Goal: Information Seeking & Learning: Learn about a topic

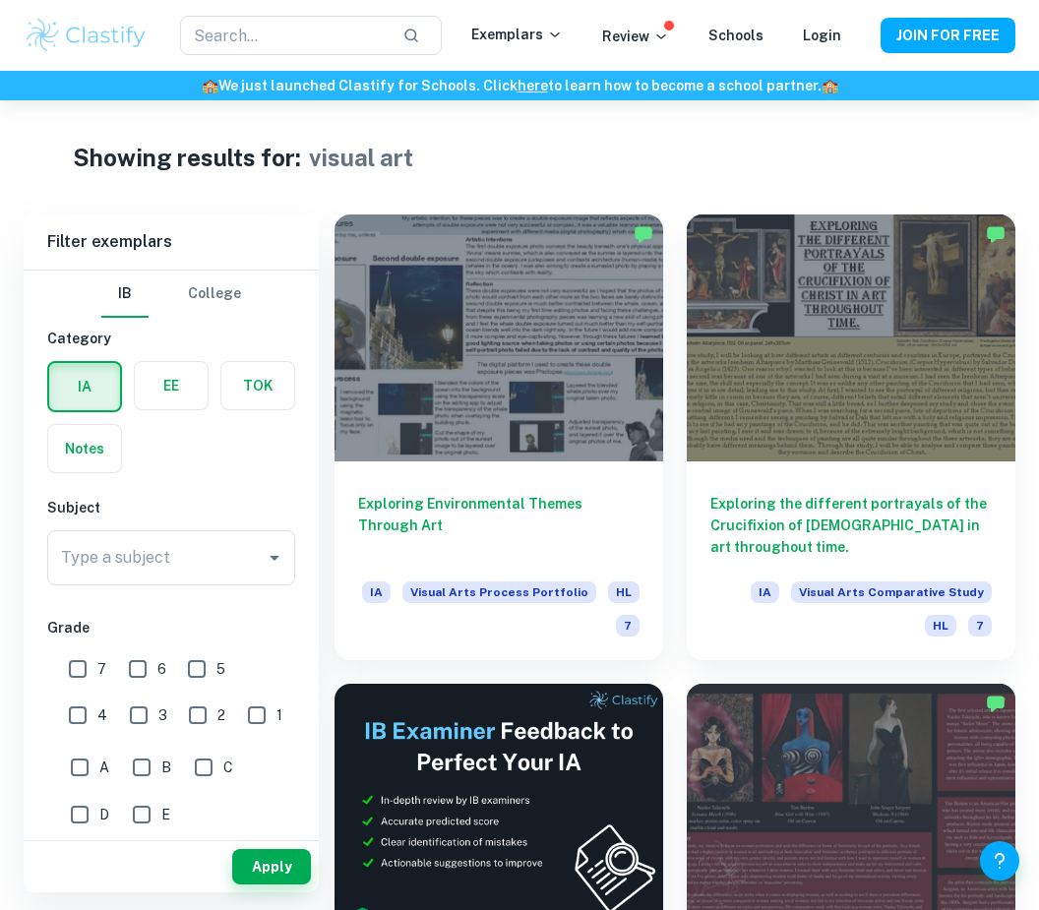
scroll to position [8, 0]
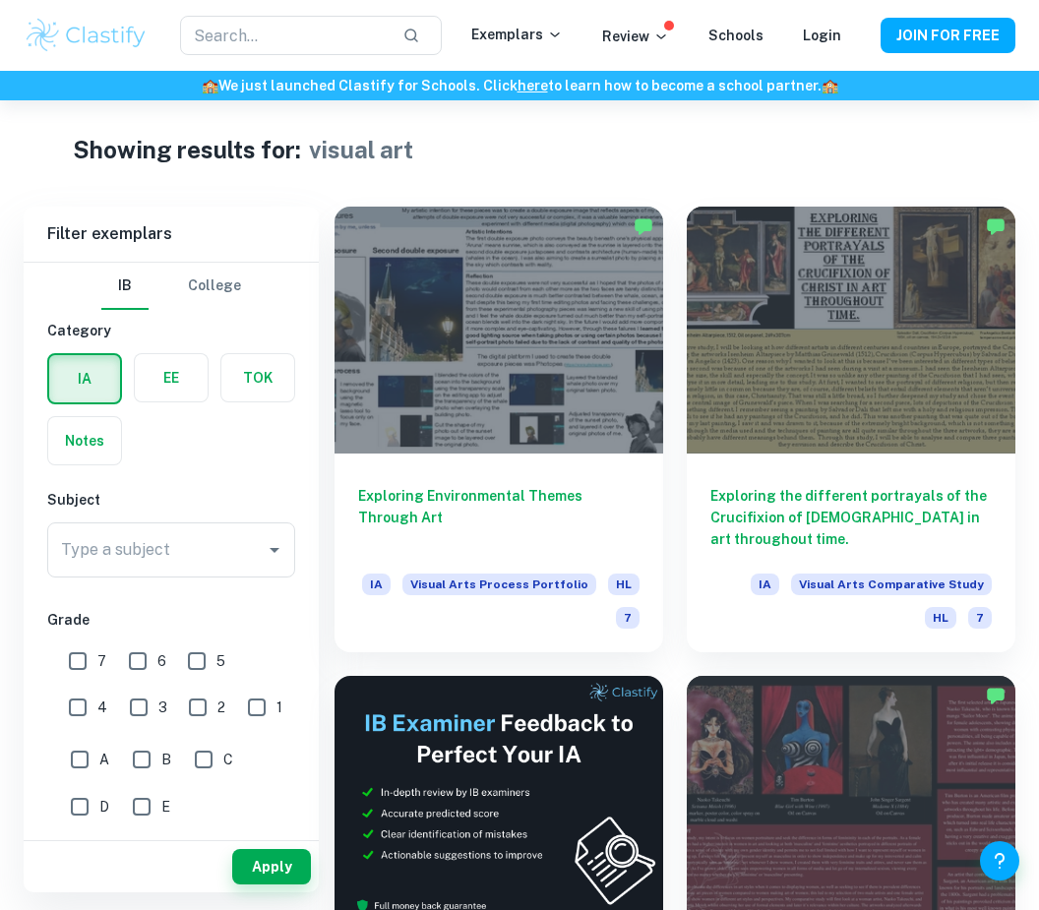
click at [319, 29] on input "text" at bounding box center [283, 35] width 207 height 39
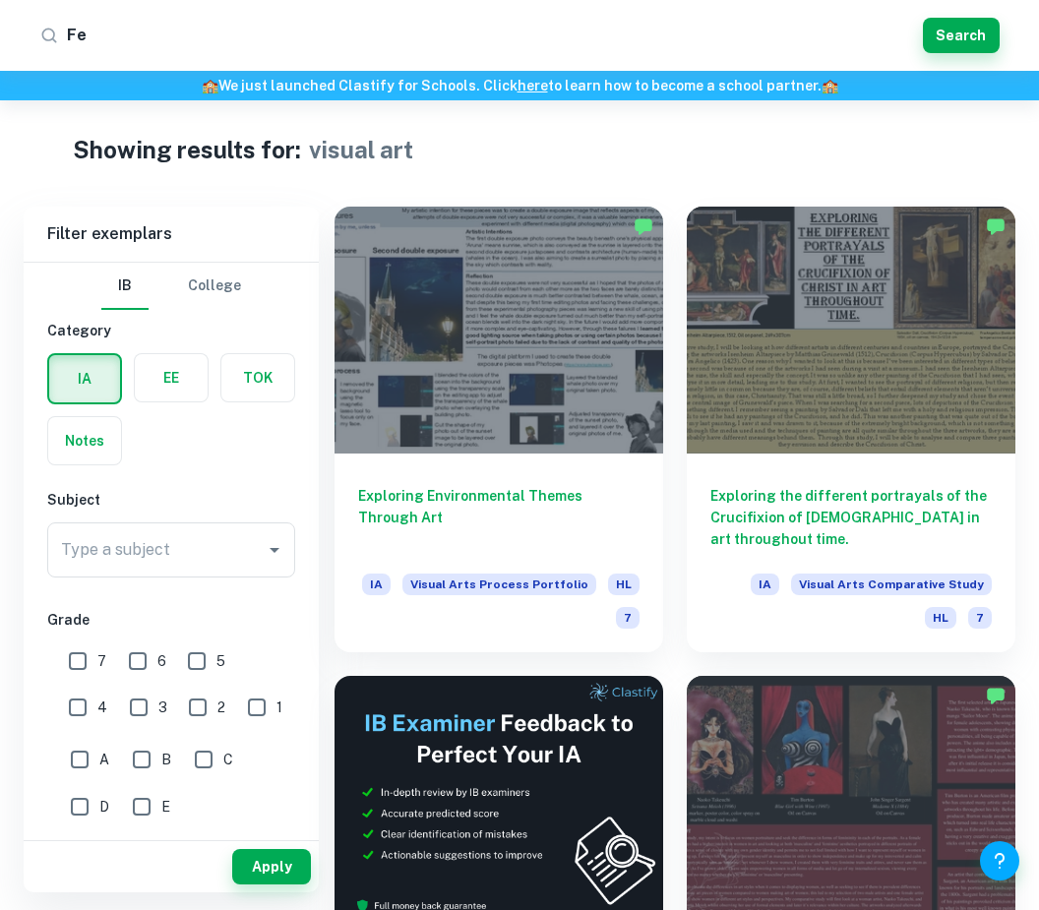
type input "F"
type input "Physics"
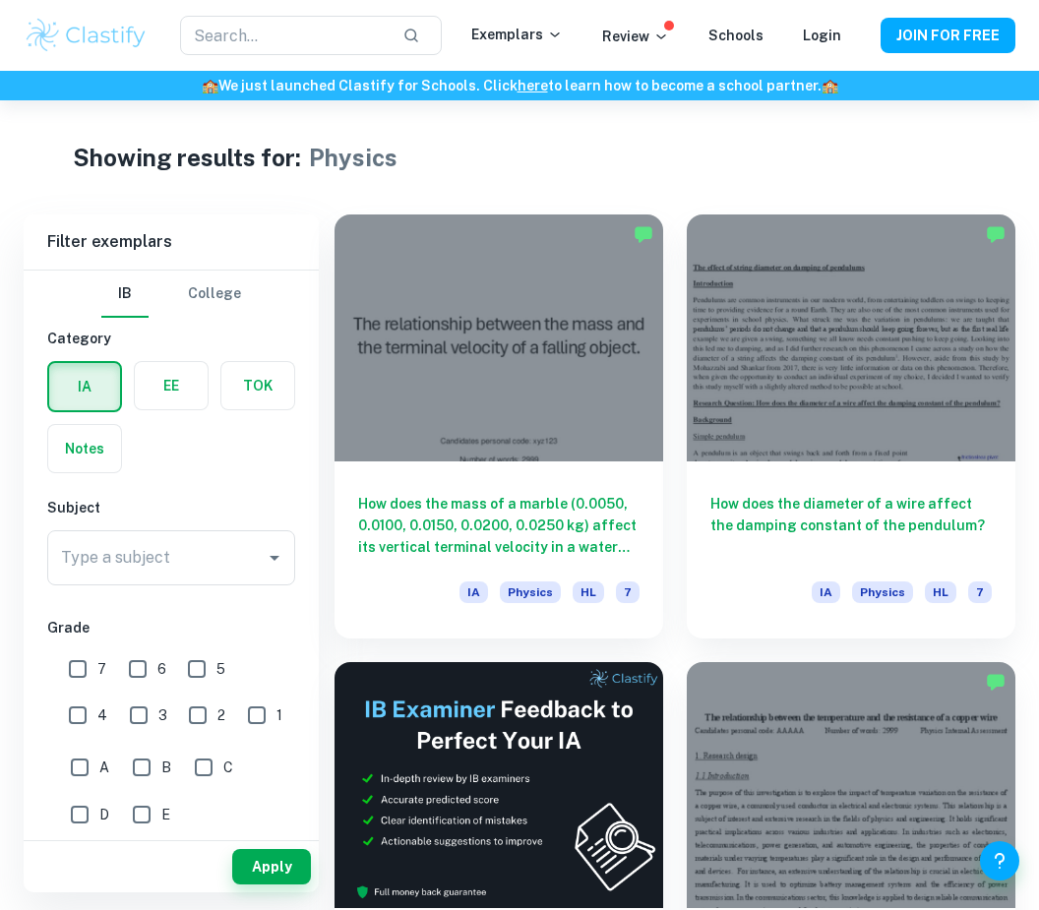
click at [345, 32] on input "text" at bounding box center [283, 35] width 207 height 39
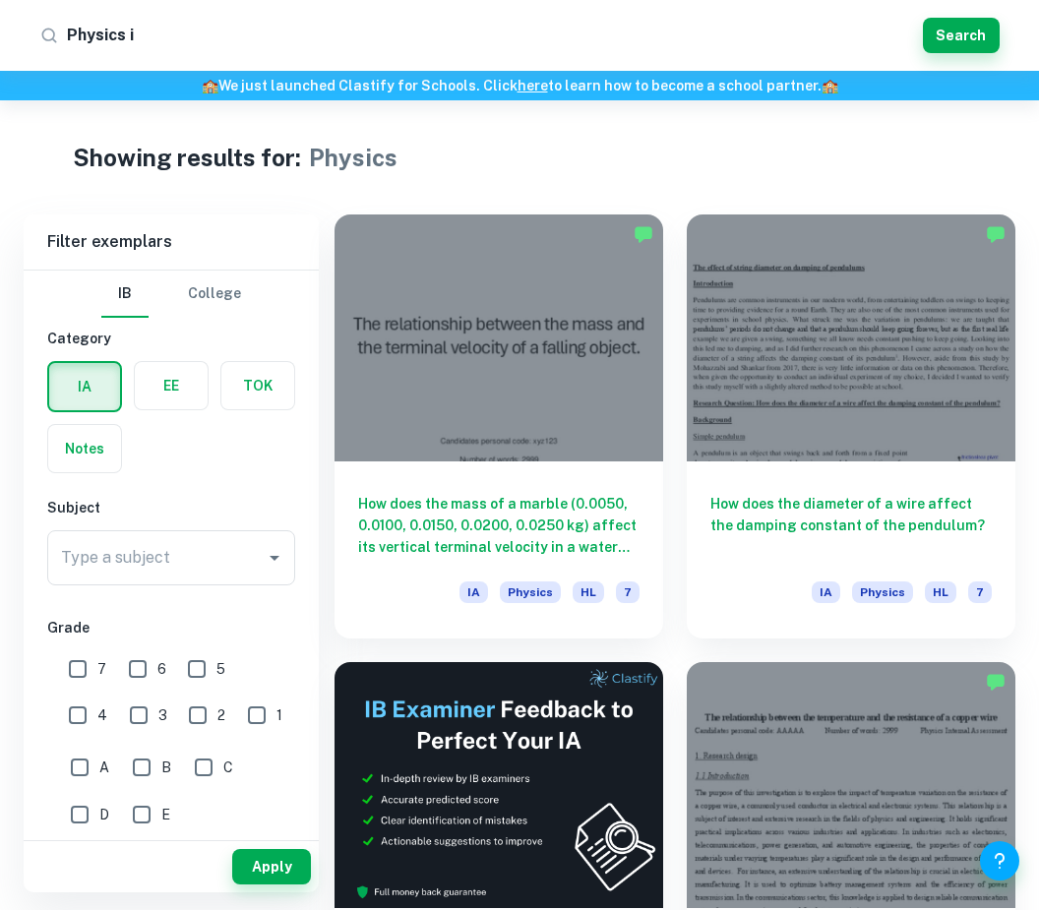
type input "Physics is"
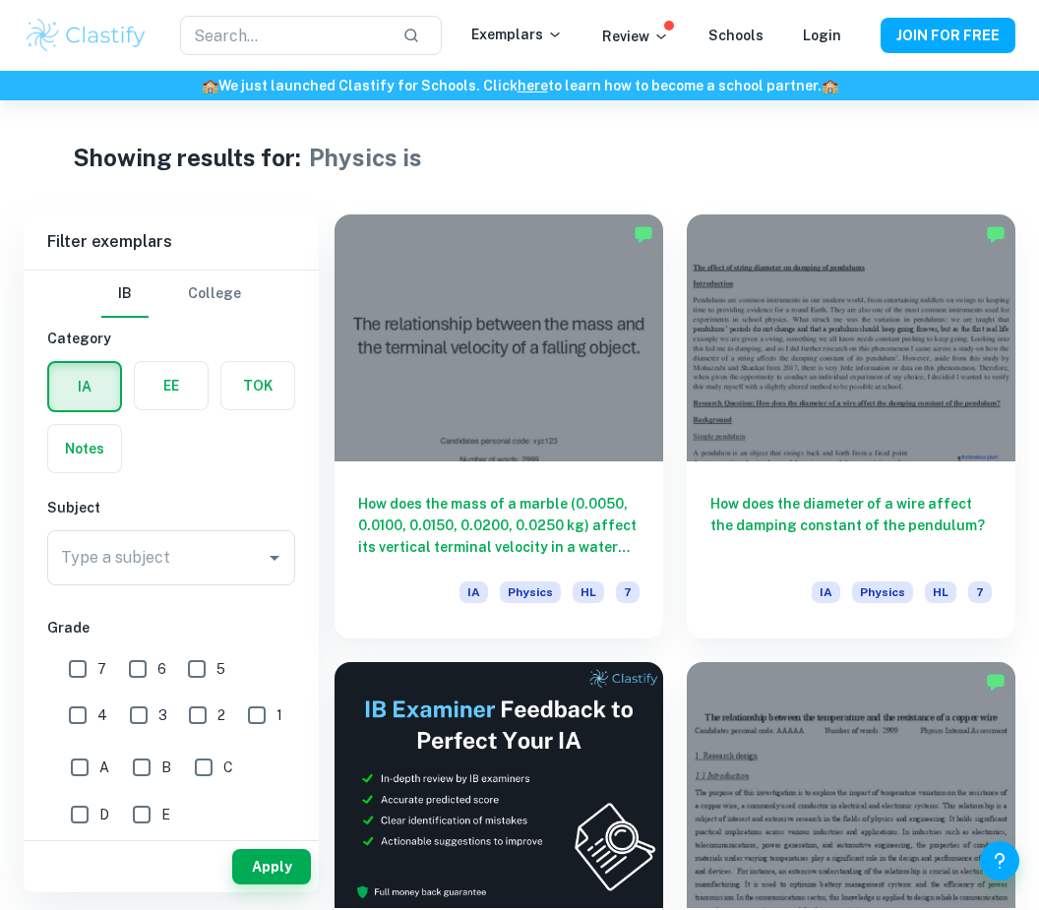
click at [327, 32] on input "text" at bounding box center [283, 35] width 207 height 39
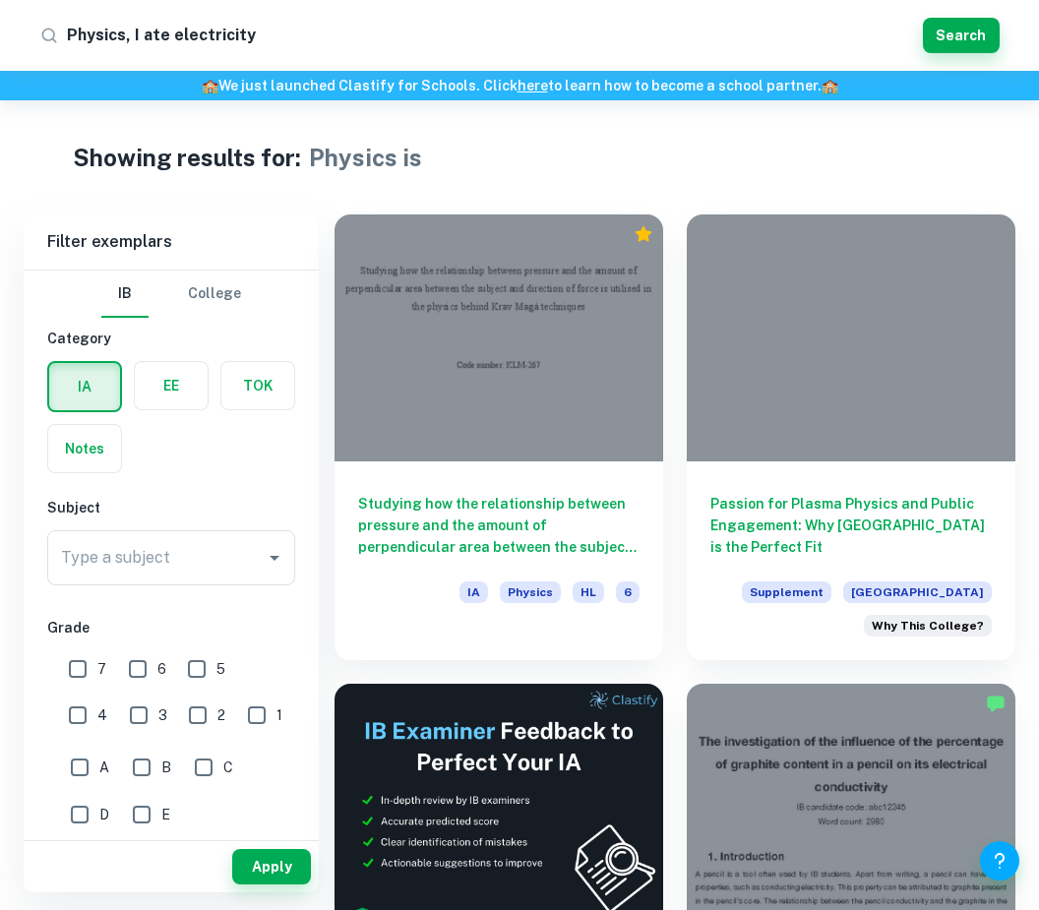
click at [154, 36] on input "Physics, I ate electricity" at bounding box center [491, 35] width 848 height 31
type input "Physics, [GEOGRAPHIC_DATA] electricity"
click at [967, 30] on button "Search" at bounding box center [961, 35] width 77 height 35
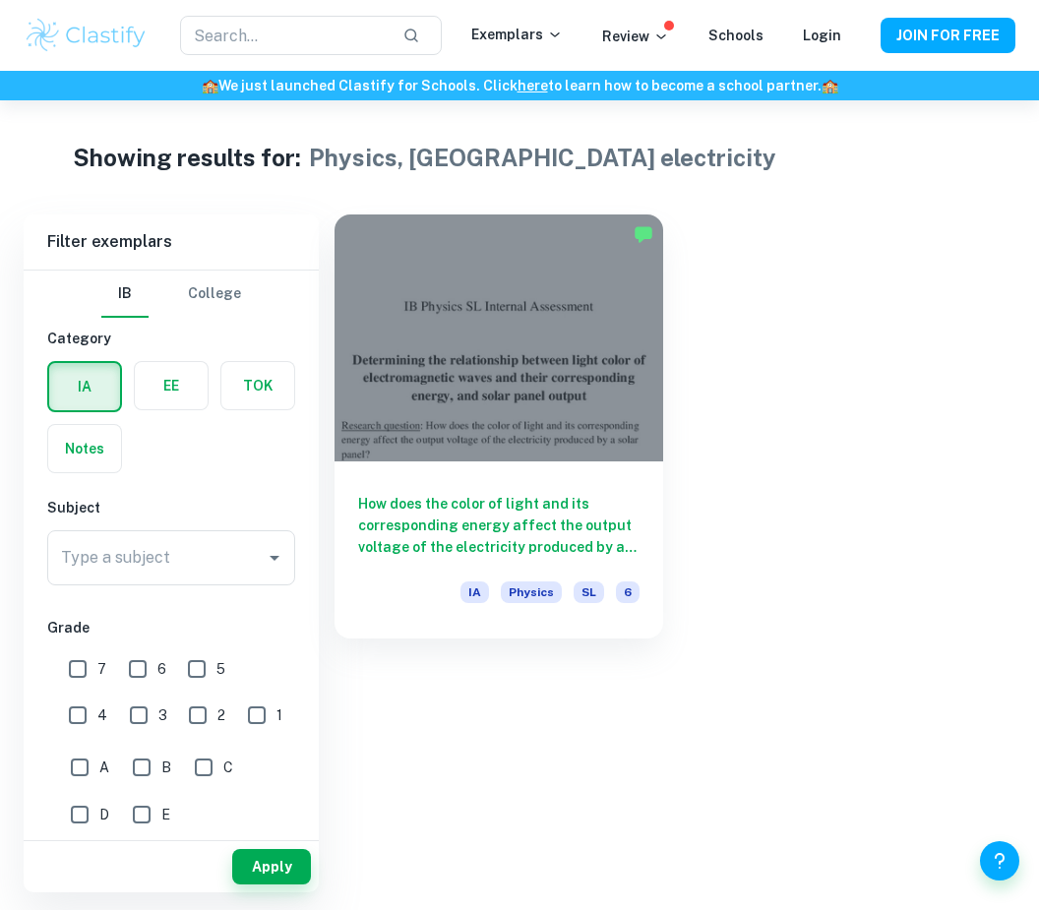
click at [596, 395] on div at bounding box center [498, 337] width 328 height 247
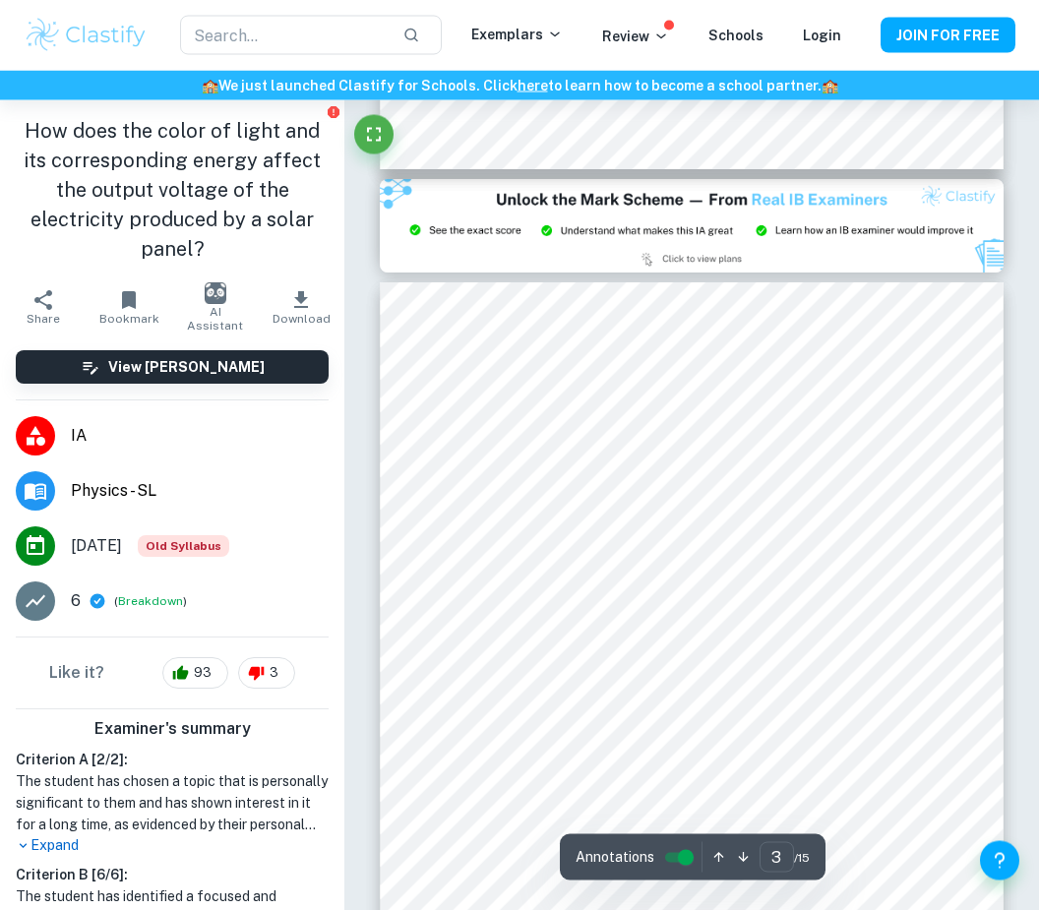
scroll to position [1676, 0]
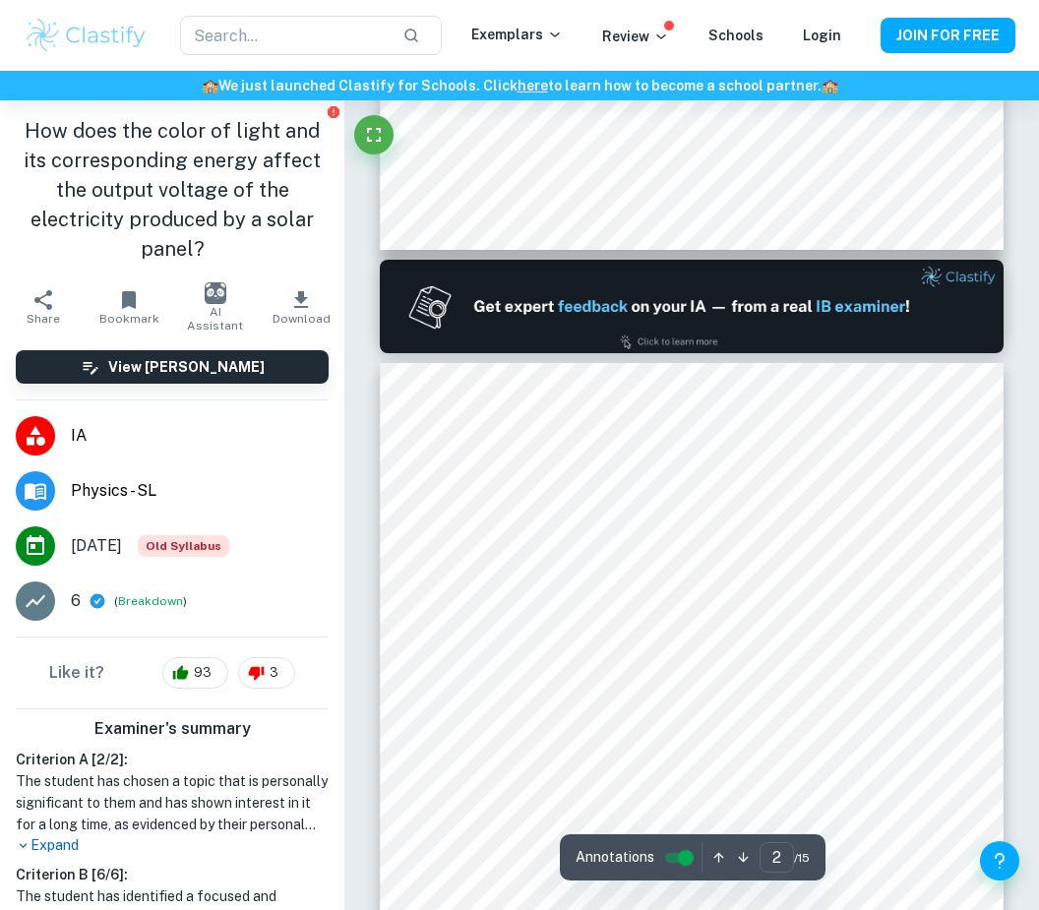
type input "1"
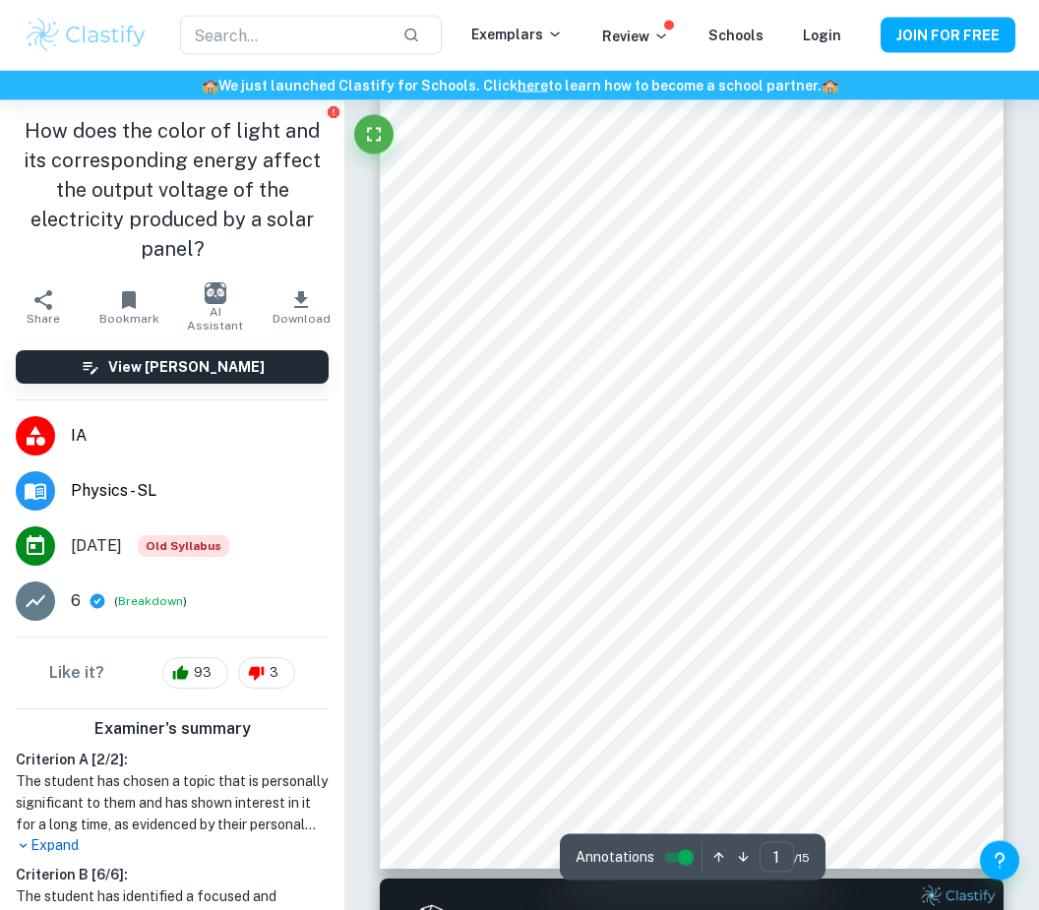
scroll to position [0, 0]
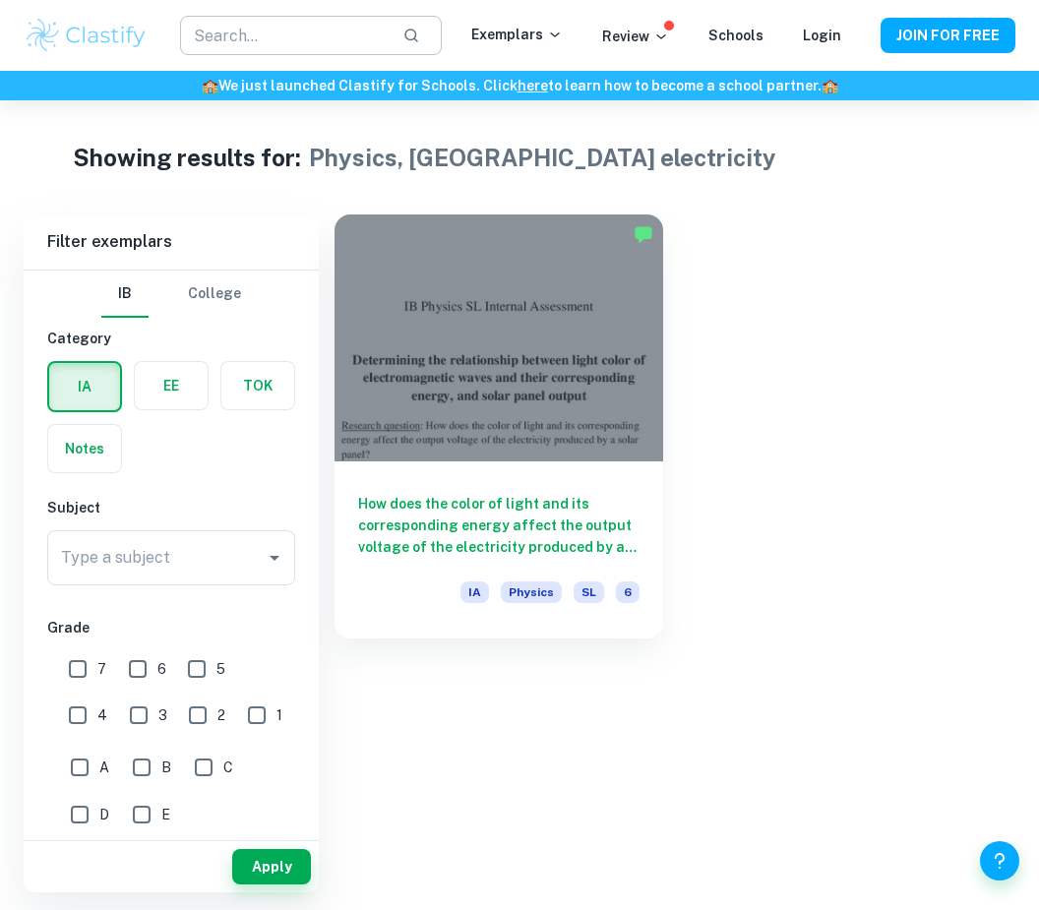
click at [293, 37] on input "text" at bounding box center [283, 35] width 207 height 39
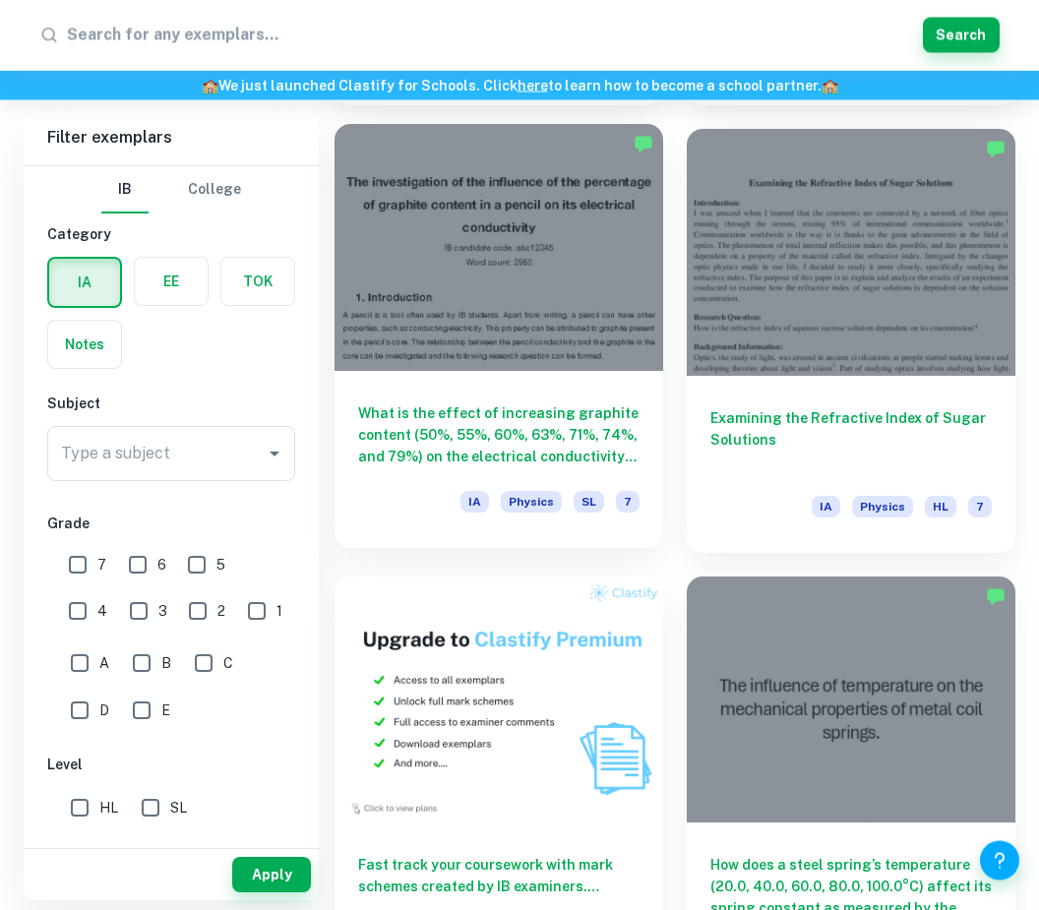
scroll to position [980, 0]
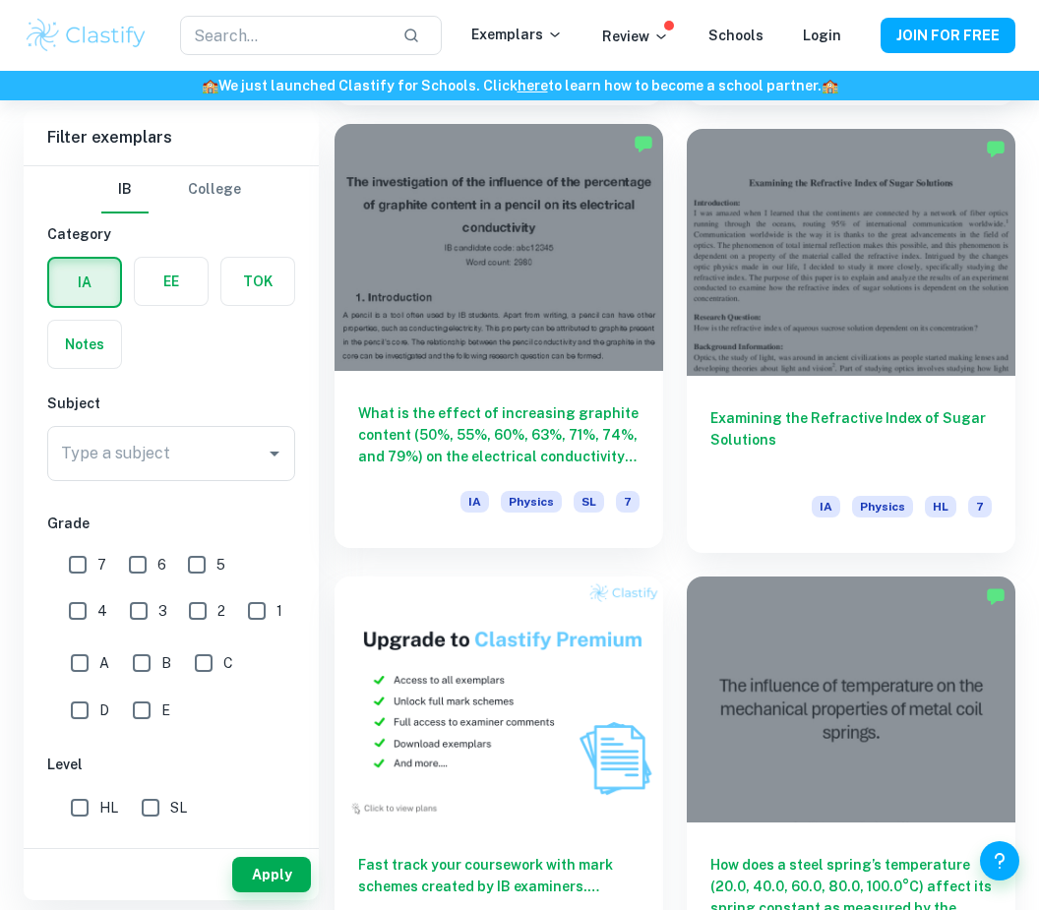
click at [566, 343] on div at bounding box center [498, 247] width 328 height 247
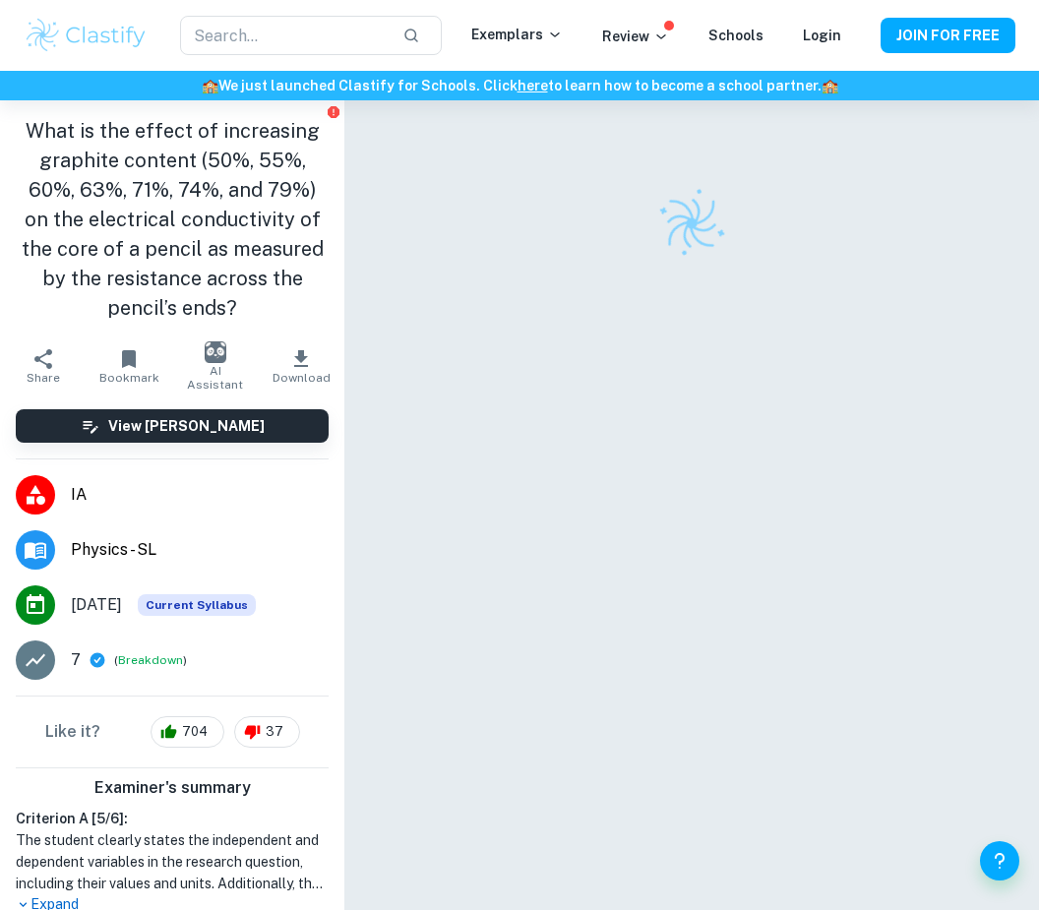
checkbox input "true"
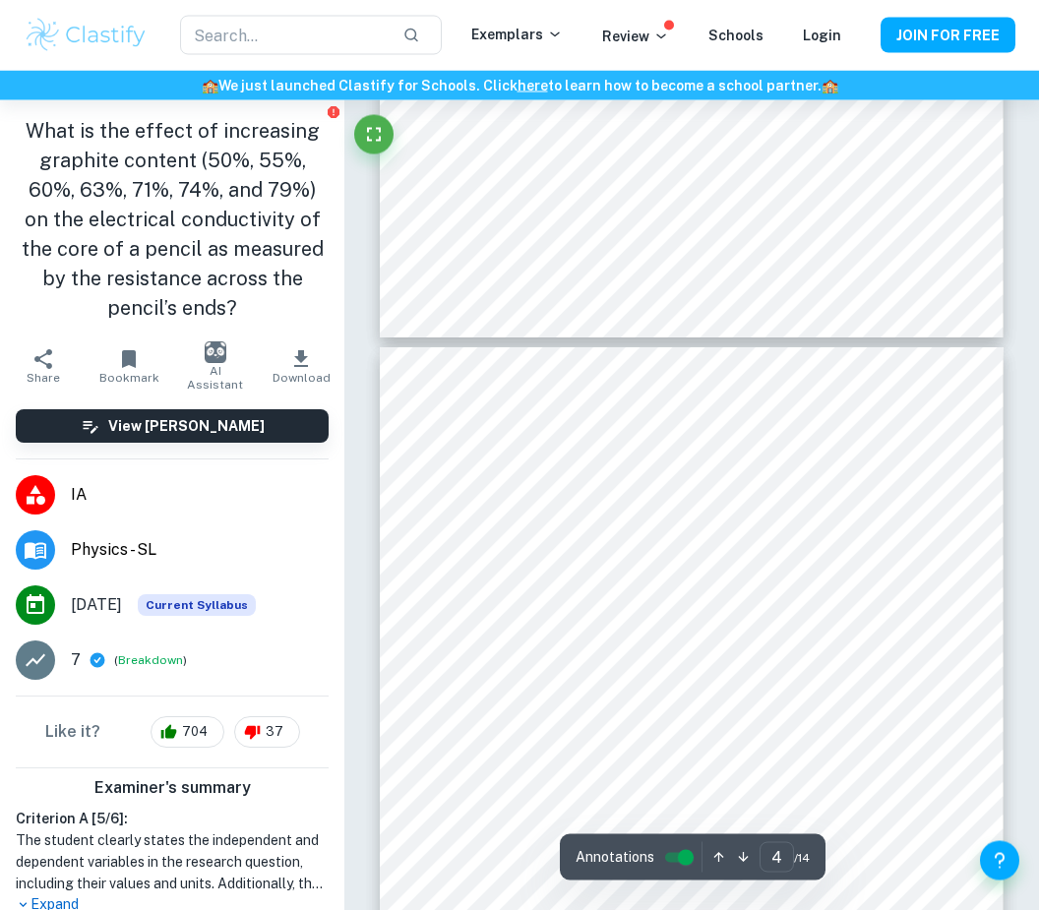
scroll to position [983, 0]
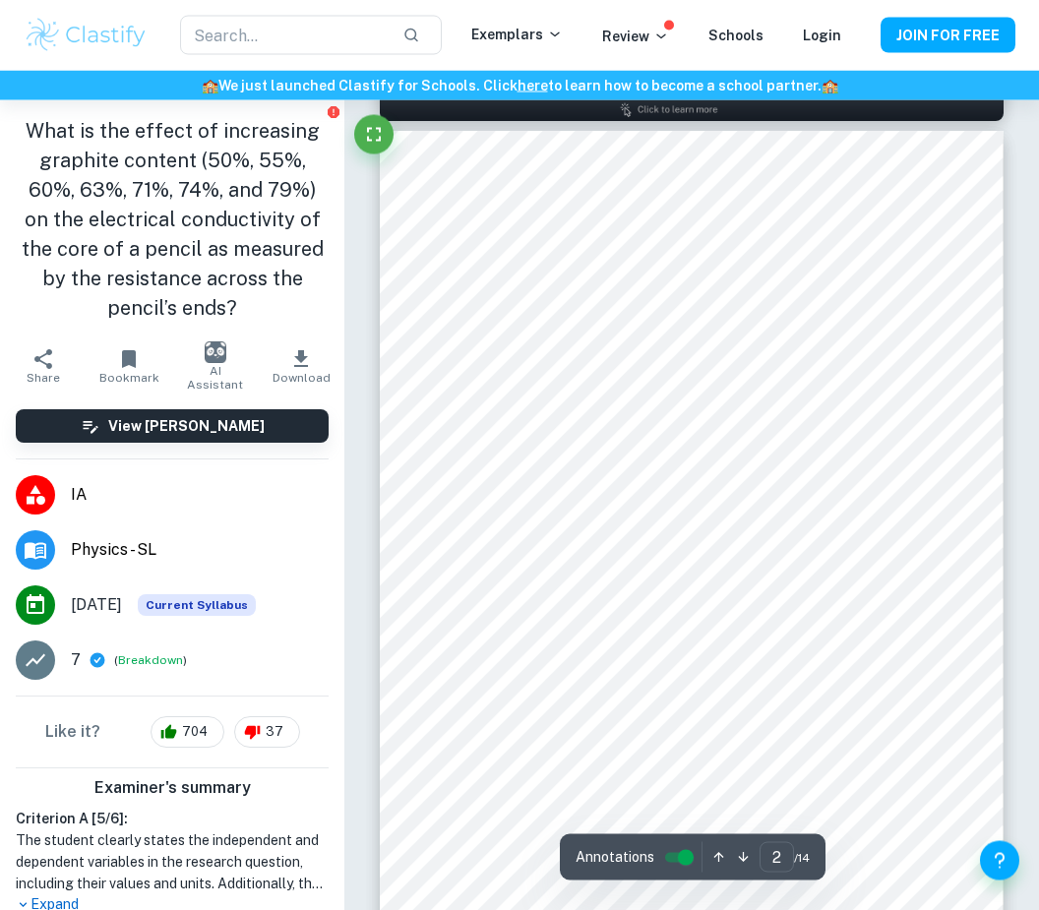
type input "1"
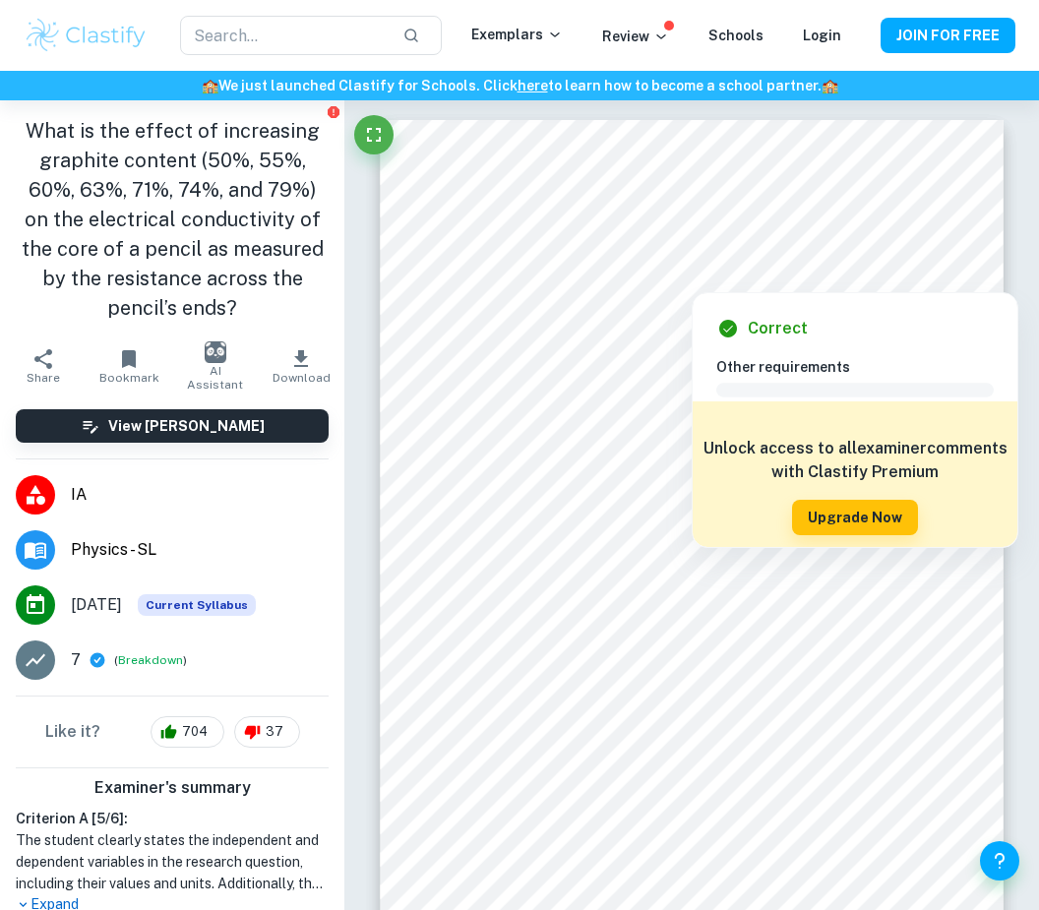
click at [931, 293] on div "Correct Other requirements Comment Unlock access to all examiner comments with …" at bounding box center [854, 420] width 325 height 254
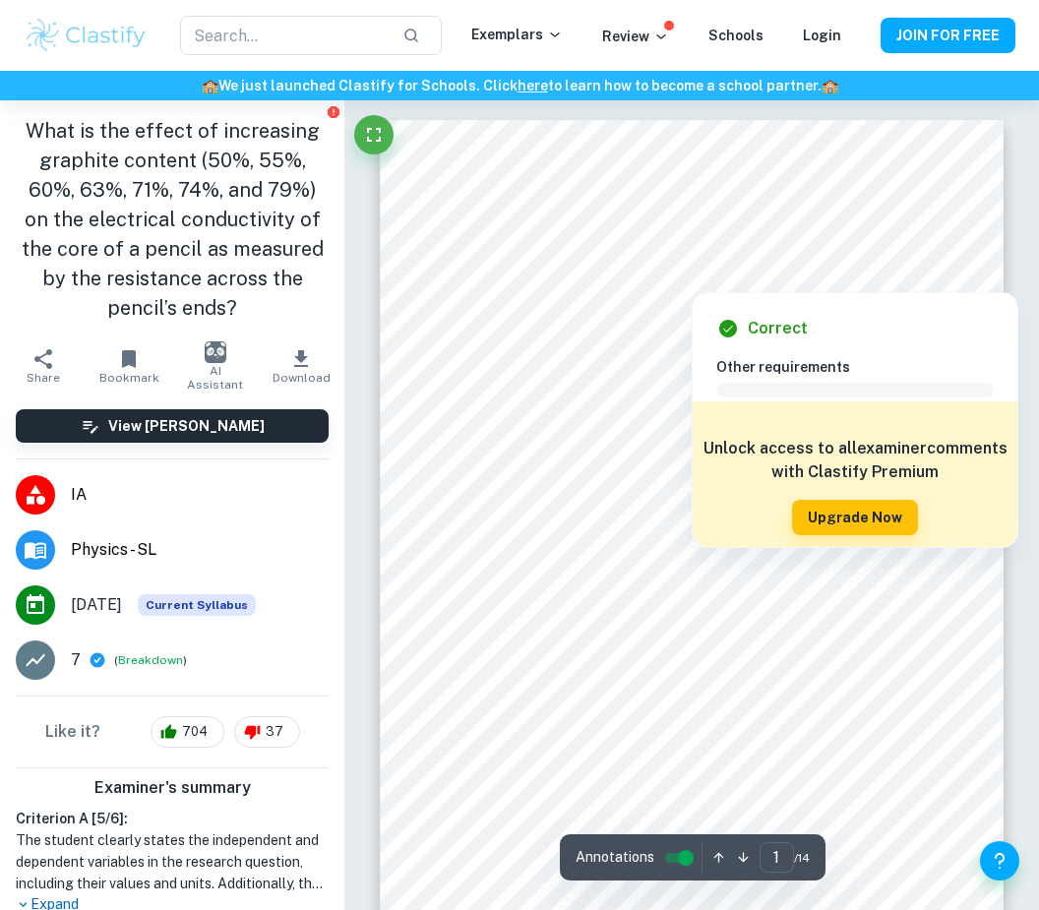
click at [500, 207] on div at bounding box center [691, 215] width 462 height 35
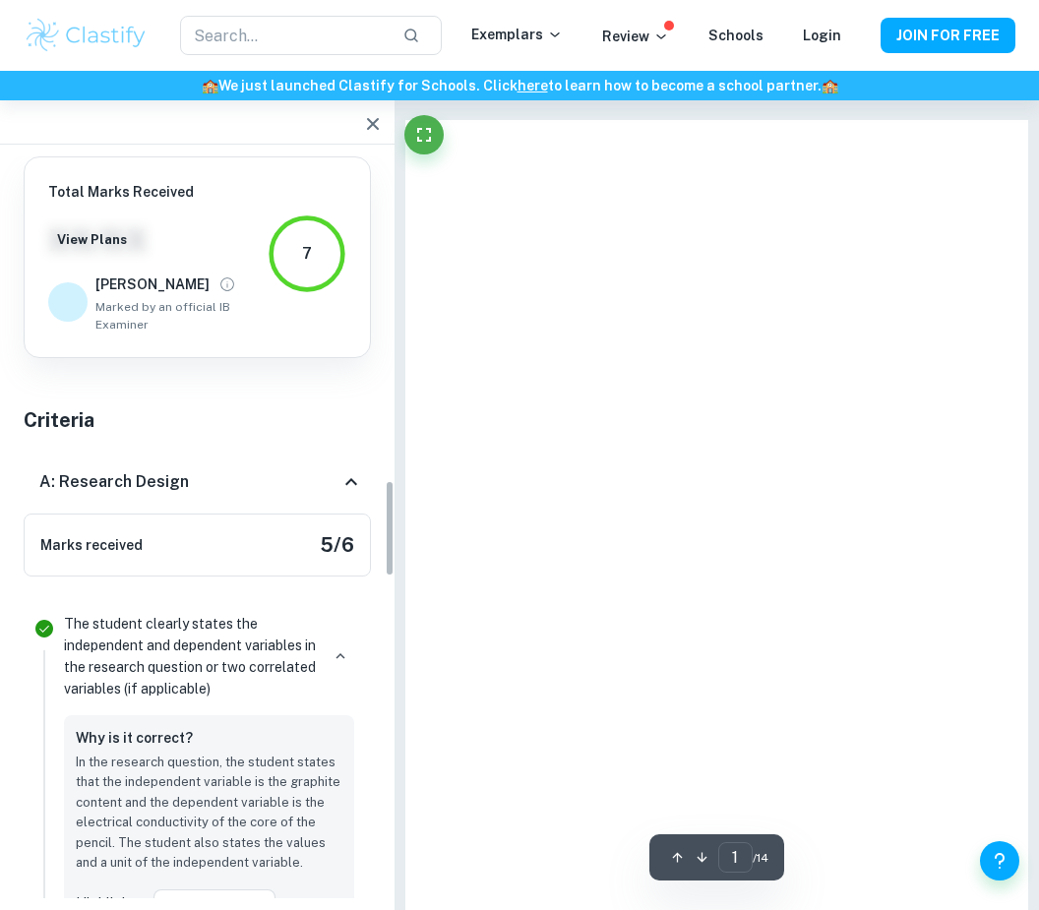
scroll to position [5524, 0]
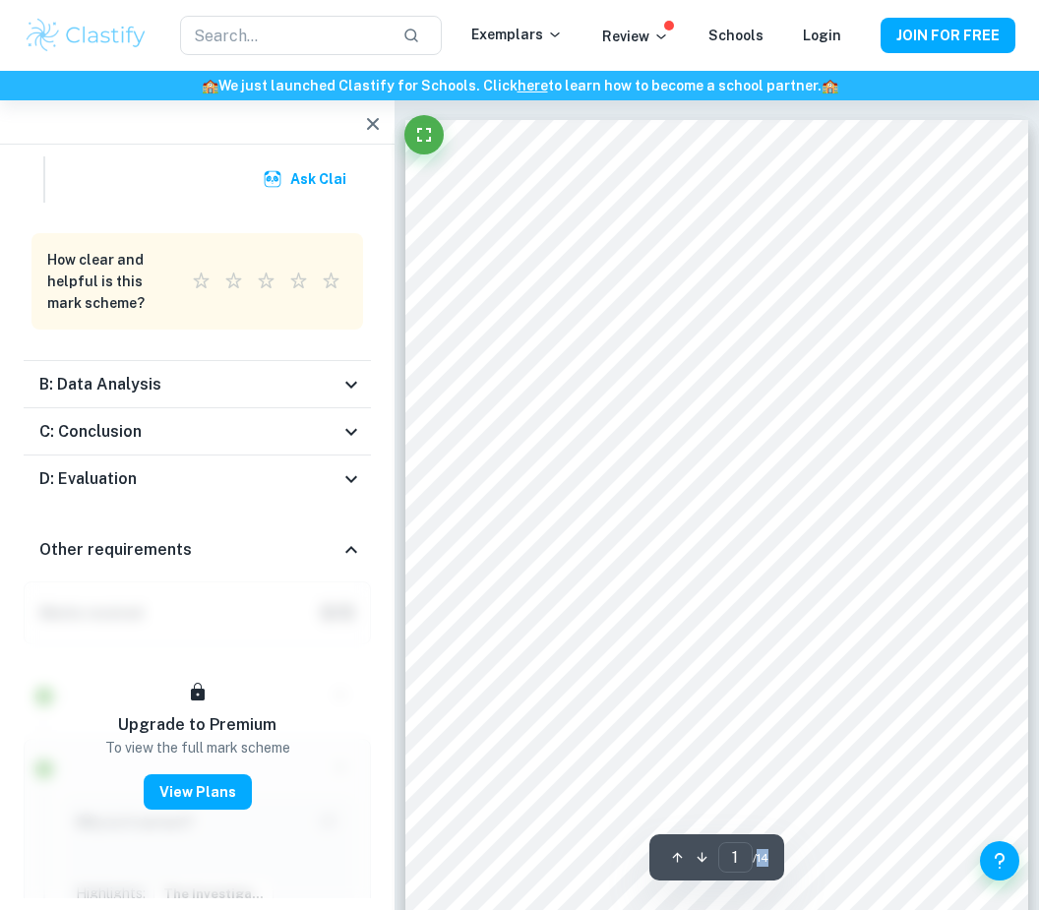
click at [282, 150] on div "Total Marks Received XX / XX View Plans Mary Marked by an official IB Examiner …" at bounding box center [197, 527] width 394 height 765
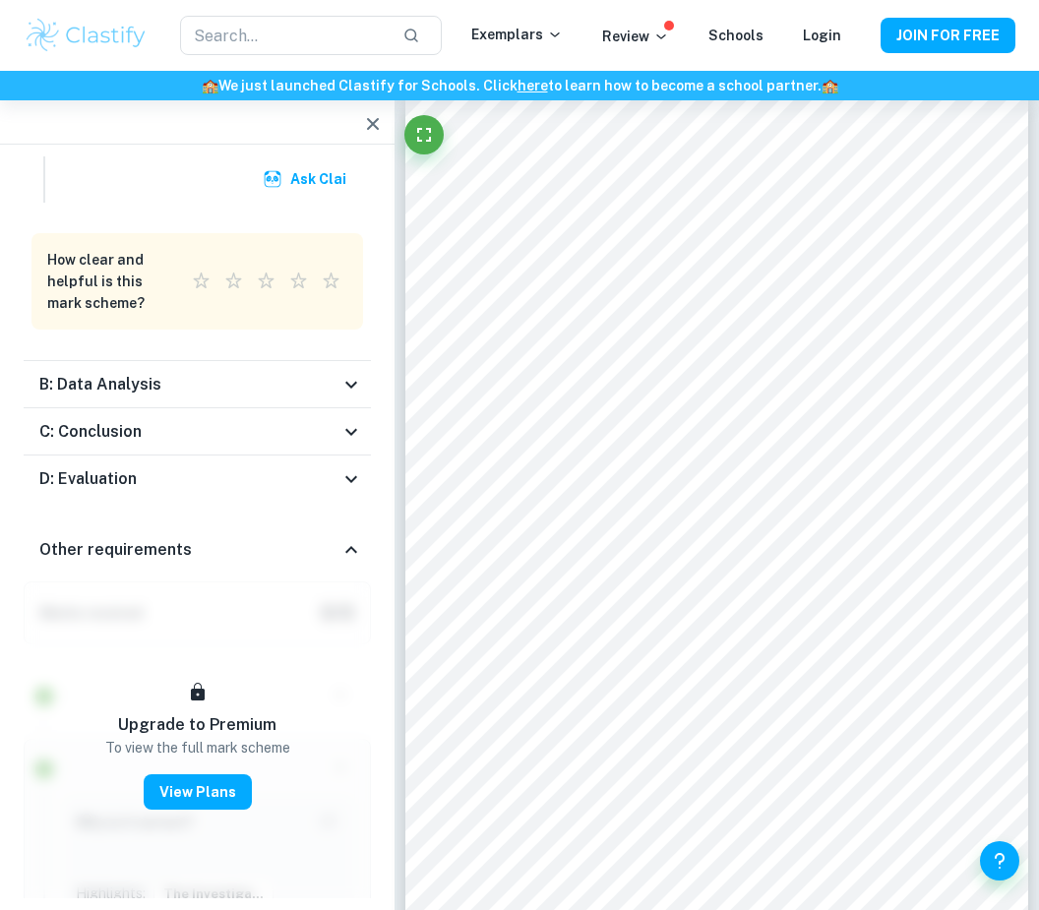
scroll to position [4040, 0]
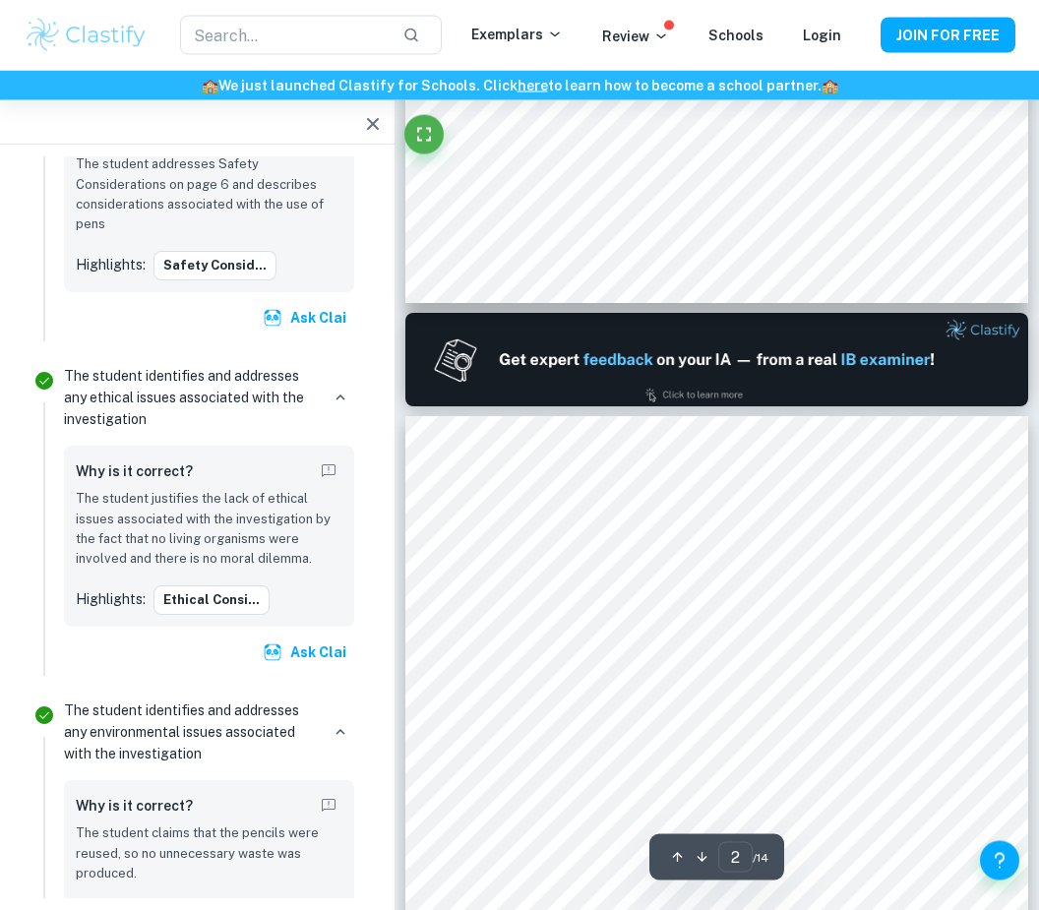
type input "1"
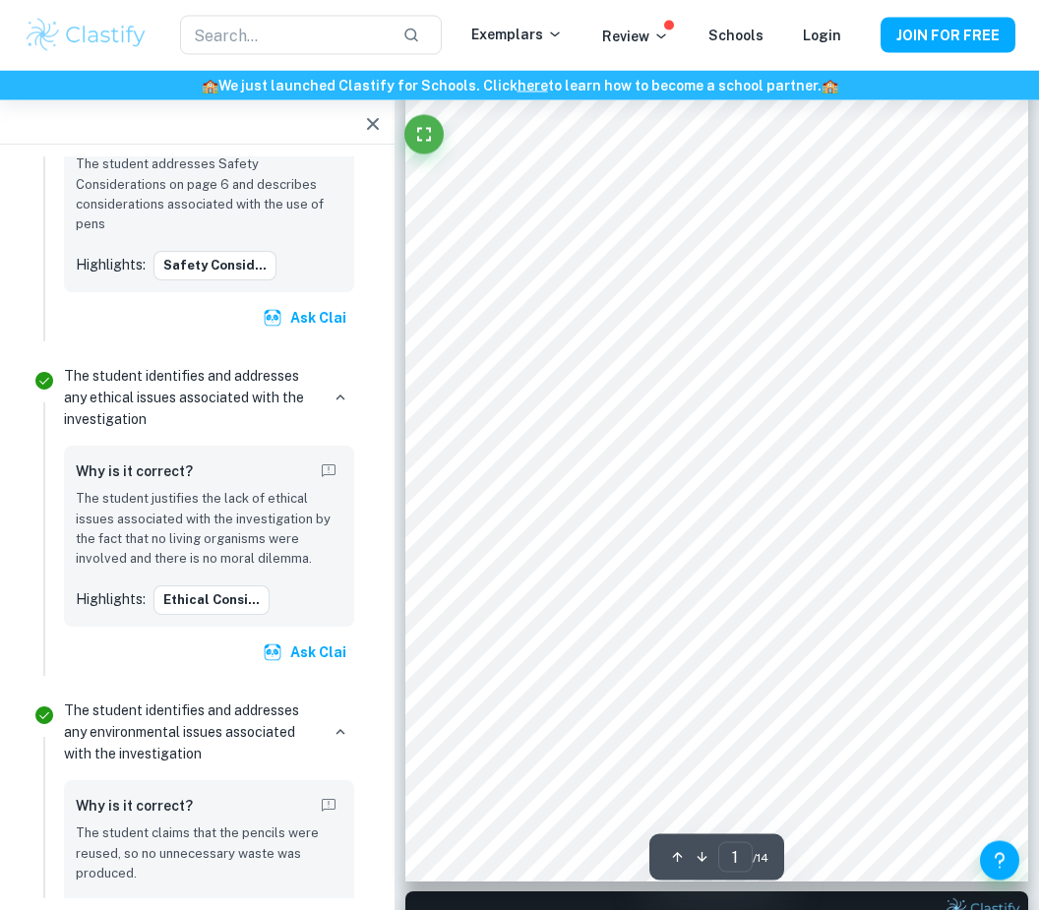
scroll to position [144, 0]
